Goal: Task Accomplishment & Management: Manage account settings

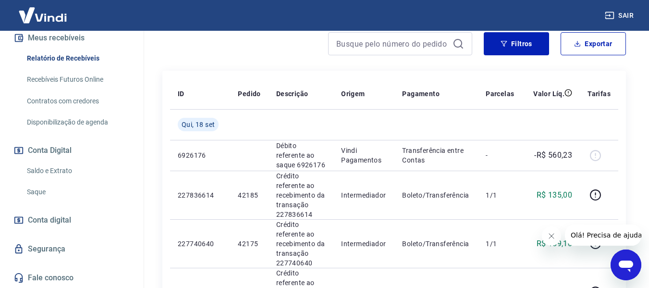
scroll to position [214, 0]
click at [41, 194] on link "Saque" at bounding box center [77, 192] width 109 height 20
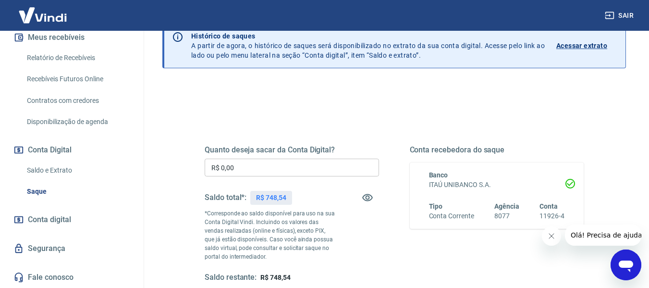
scroll to position [96, 0]
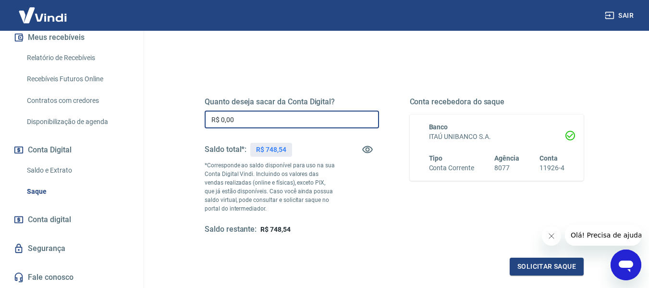
click at [263, 123] on input "R$ 0,00" at bounding box center [292, 119] width 174 height 18
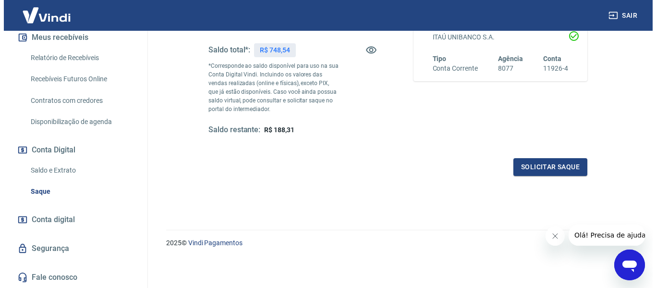
scroll to position [196, 0]
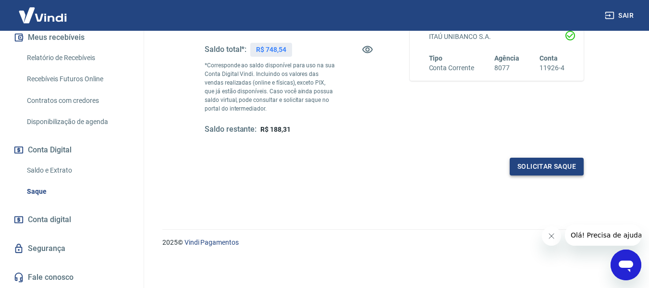
type input "R$ 560,23"
click at [554, 167] on button "Solicitar saque" at bounding box center [547, 167] width 74 height 18
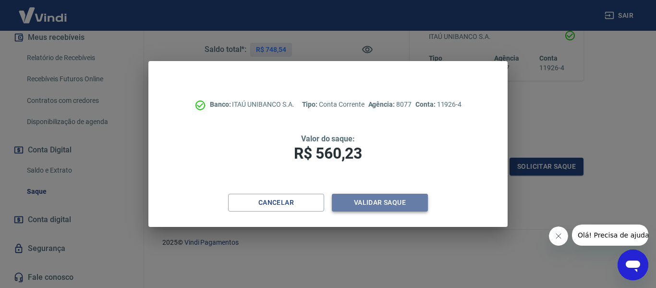
click at [372, 202] on button "Validar saque" at bounding box center [380, 203] width 96 height 18
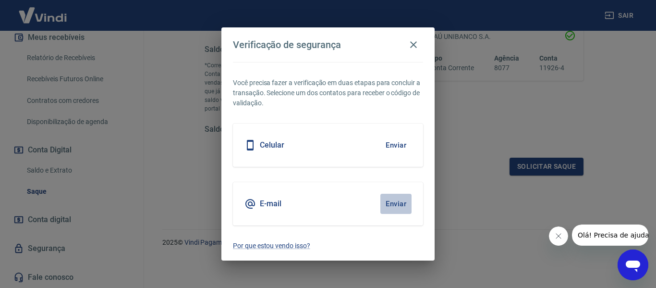
click at [397, 199] on button "Enviar" at bounding box center [395, 204] width 31 height 20
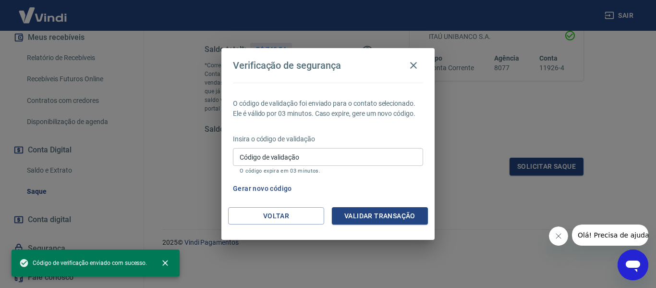
drag, startPoint x: 313, startPoint y: 160, endPoint x: 313, endPoint y: 151, distance: 9.6
click at [313, 160] on input "Código de validação" at bounding box center [328, 157] width 190 height 18
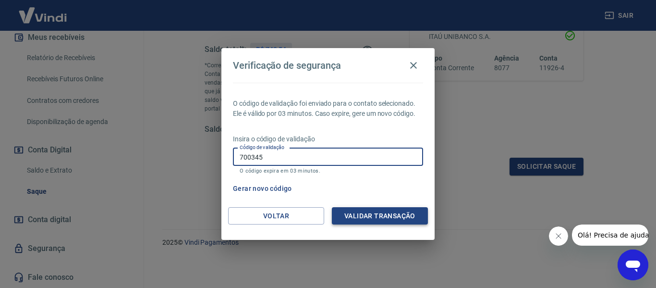
type input "700345"
click at [381, 219] on button "Validar transação" at bounding box center [380, 216] width 96 height 18
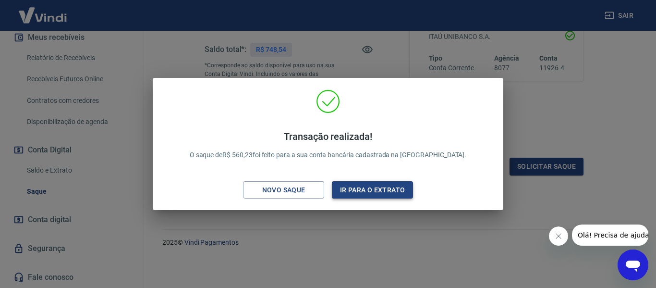
click at [374, 187] on button "Ir para o extrato" at bounding box center [372, 190] width 81 height 18
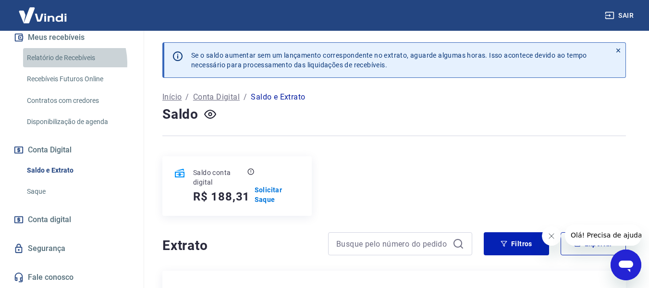
click at [56, 63] on link "Relatório de Recebíveis" at bounding box center [77, 58] width 109 height 20
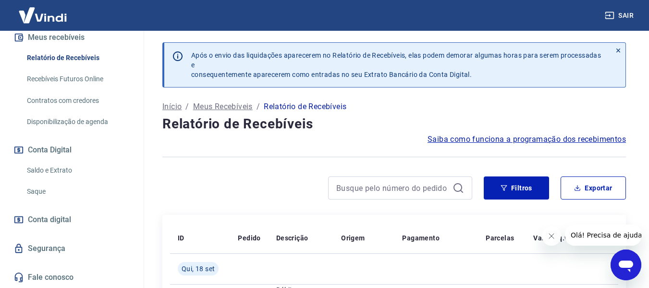
click at [66, 78] on link "Recebíveis Futuros Online" at bounding box center [77, 79] width 109 height 20
